Goal: Task Accomplishment & Management: Manage account settings

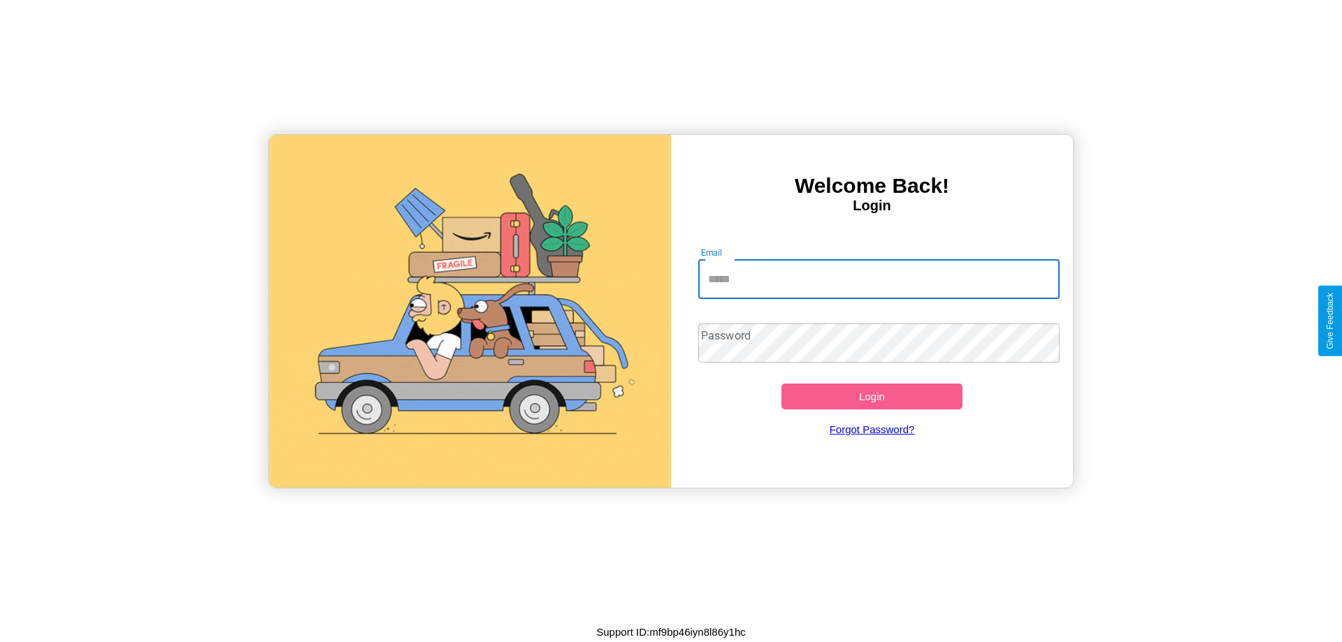
click at [879, 279] on input "Email" at bounding box center [879, 279] width 362 height 39
type input "**********"
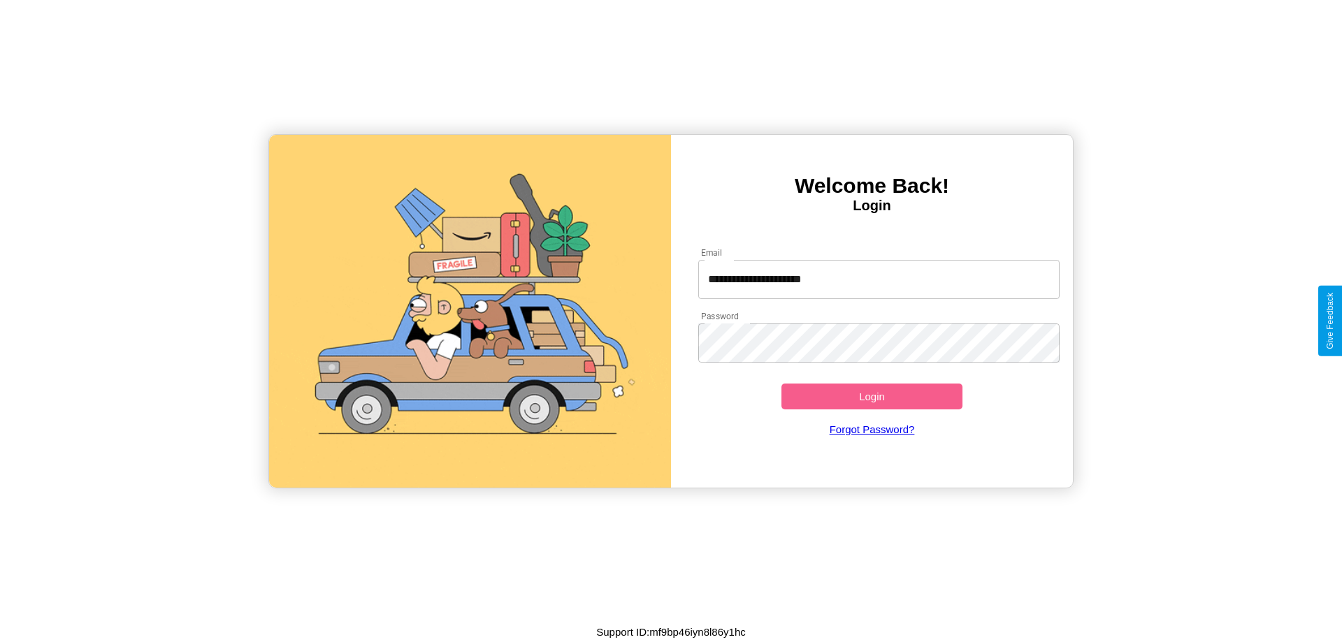
click at [872, 396] on button "Login" at bounding box center [871, 397] width 181 height 26
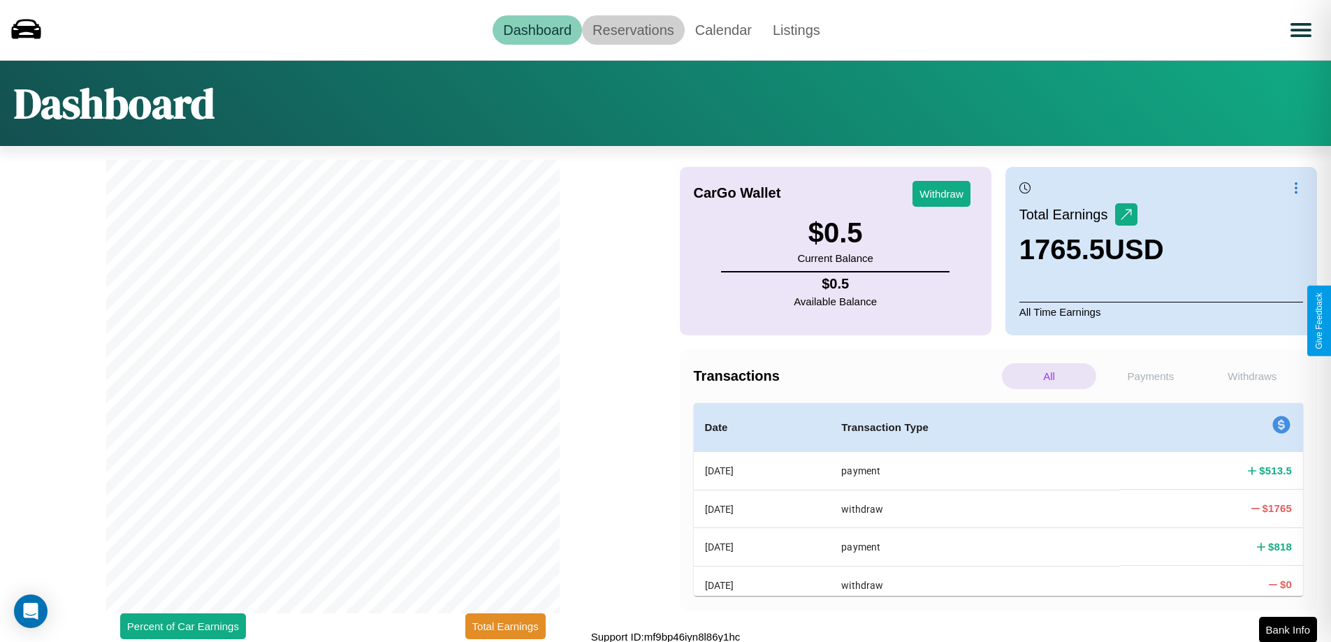
click at [633, 29] on link "Reservations" at bounding box center [633, 29] width 103 height 29
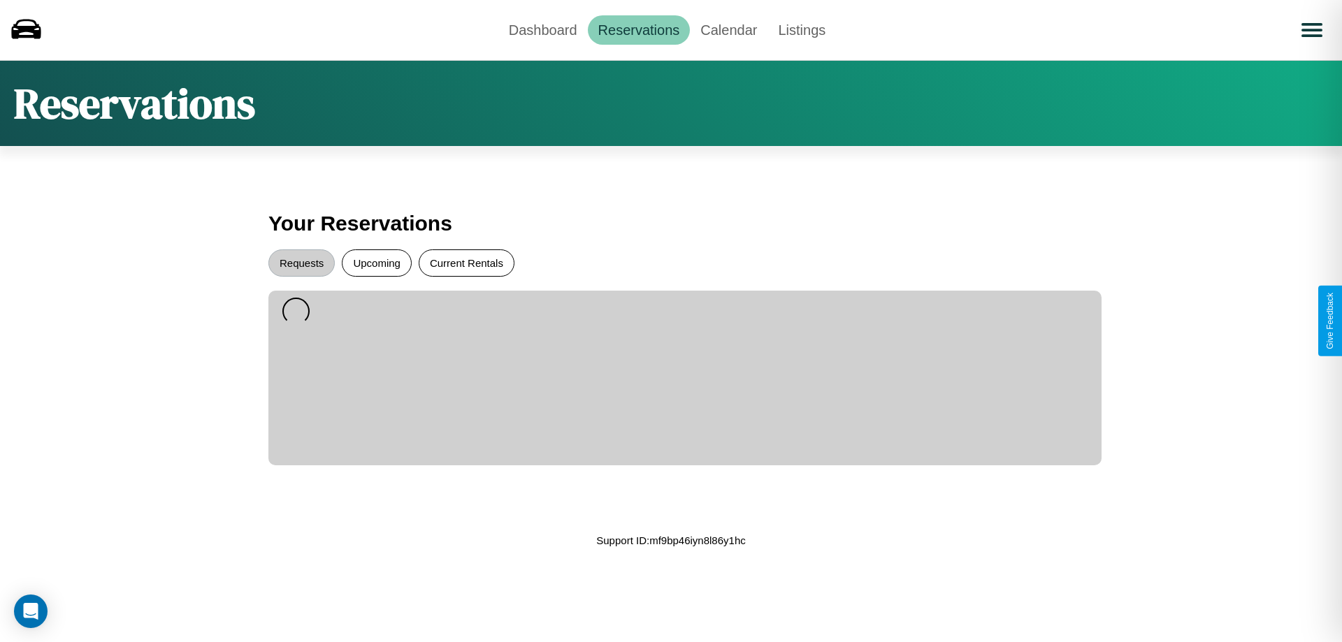
click at [466, 263] on button "Current Rentals" at bounding box center [467, 263] width 96 height 27
click at [301, 263] on button "Requests" at bounding box center [301, 263] width 66 height 27
click at [377, 263] on button "Upcoming" at bounding box center [377, 263] width 70 height 27
